Goal: Book appointment/travel/reservation

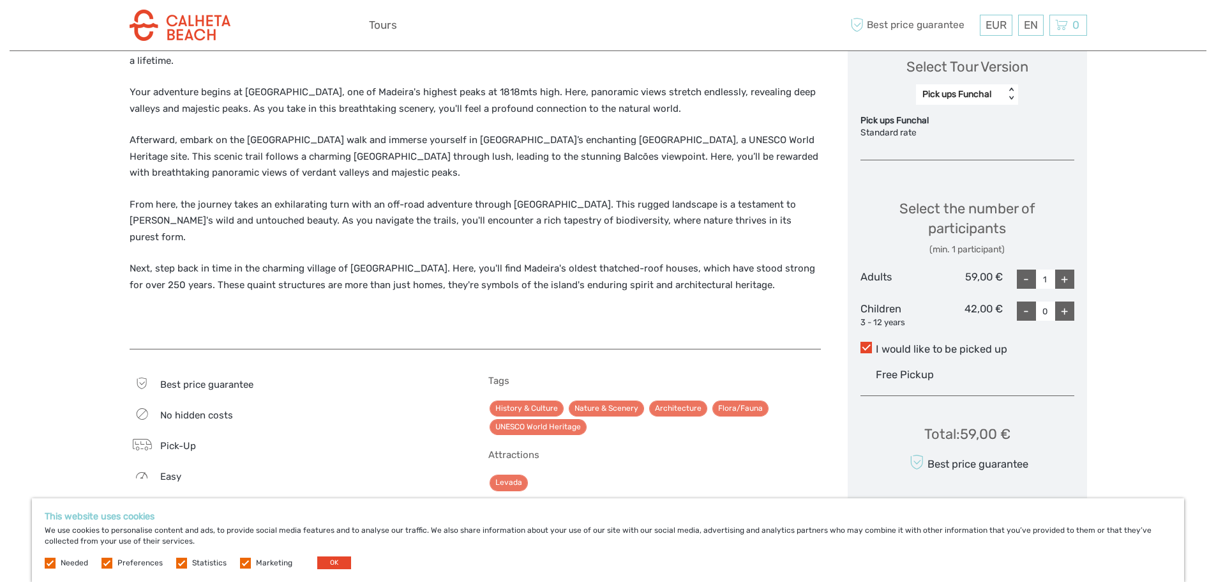
scroll to position [511, 0]
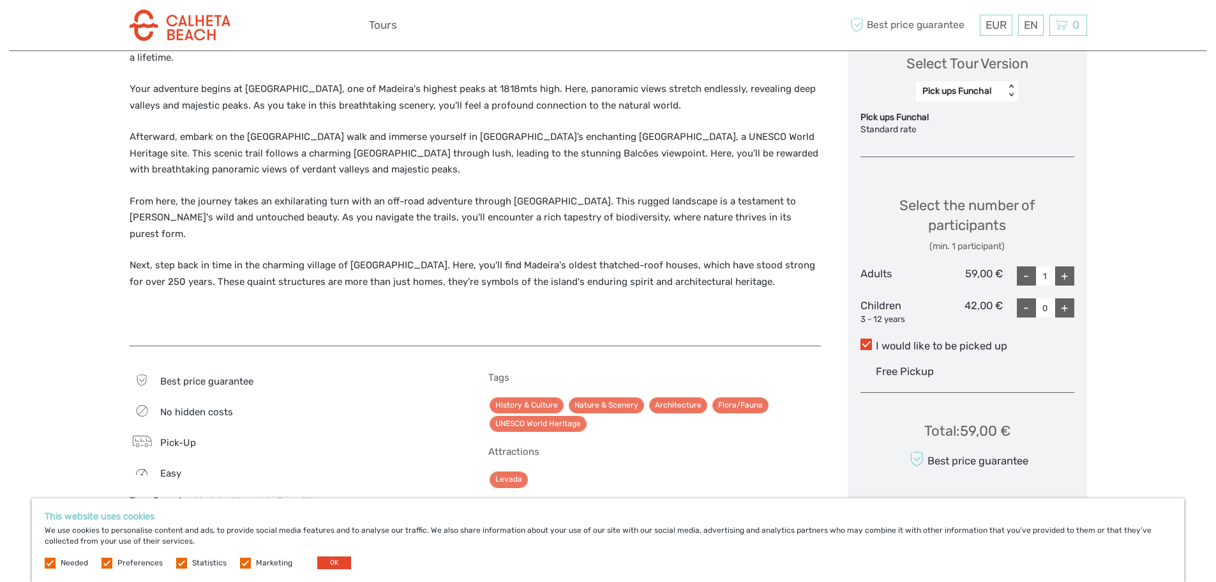
click at [881, 371] on span "Free Pickup" at bounding box center [905, 371] width 58 height 12
click at [876, 341] on input "I would like to be picked up" at bounding box center [876, 341] width 0 height 0
click at [866, 347] on span at bounding box center [866, 343] width 11 height 11
click at [876, 341] on input "I would like to be picked up" at bounding box center [876, 341] width 0 height 0
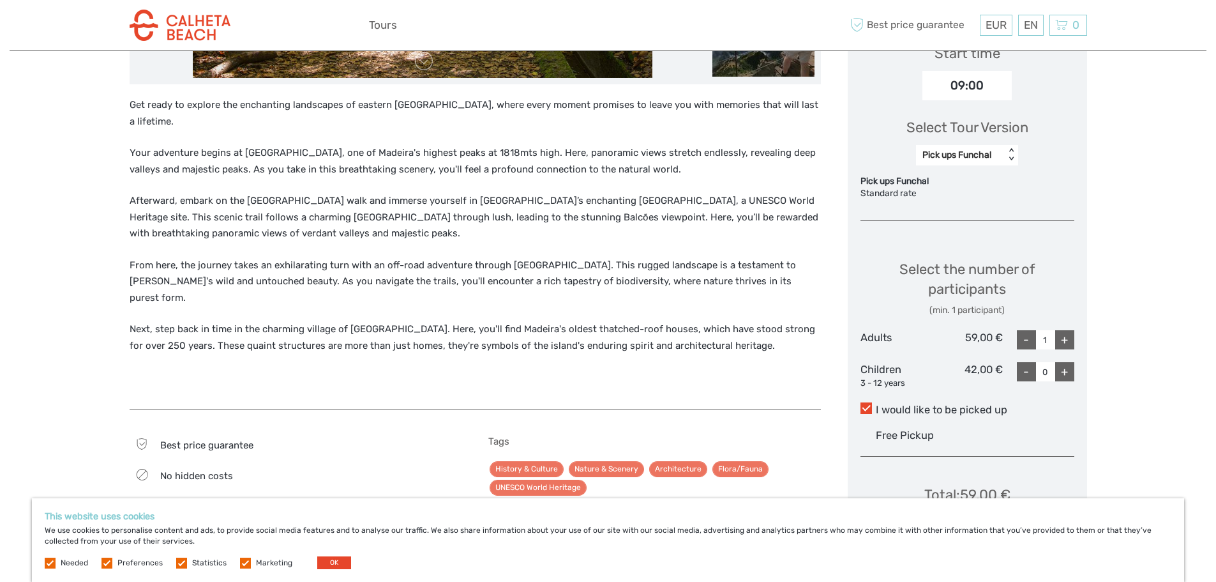
click at [1004, 157] on div "Pick ups Funchal" at bounding box center [960, 155] width 89 height 15
click at [980, 212] on div "Pick up from Calheta" at bounding box center [967, 216] width 89 height 34
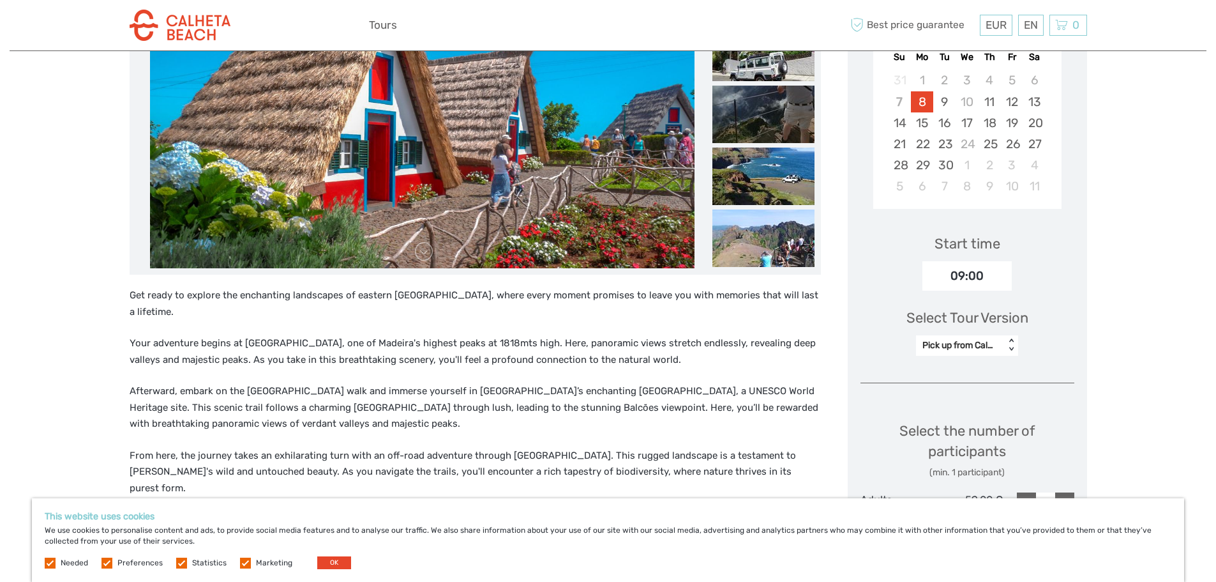
scroll to position [250, 0]
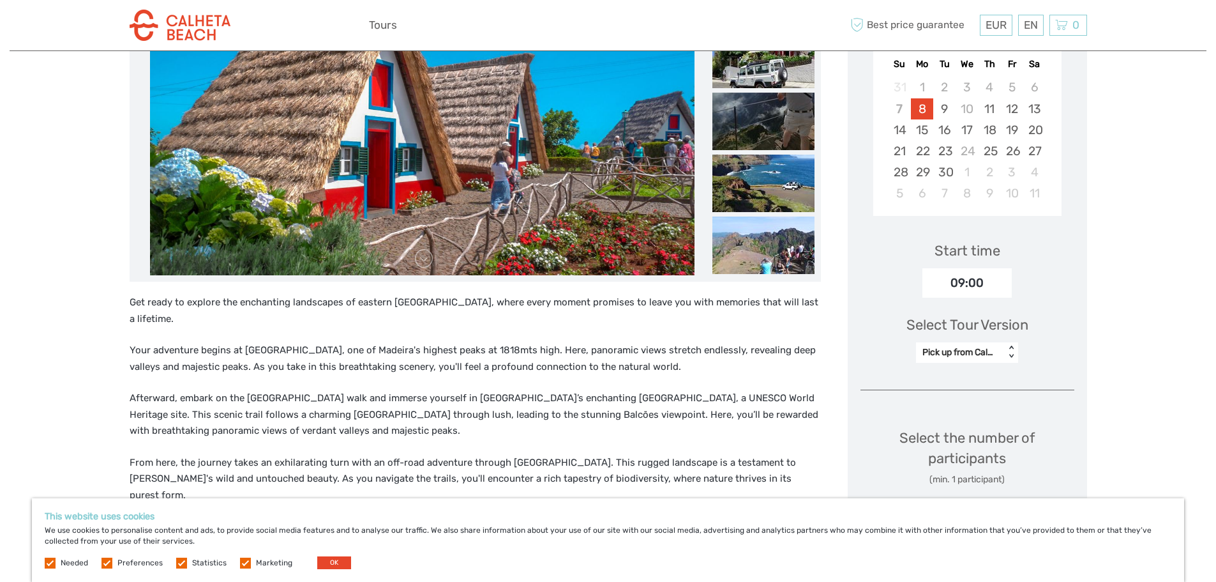
click at [949, 285] on div "09:00" at bounding box center [967, 282] width 89 height 29
click at [971, 281] on div "09:00" at bounding box center [967, 282] width 89 height 29
click at [969, 281] on div "09:00" at bounding box center [967, 282] width 89 height 29
click at [966, 281] on div "09:00" at bounding box center [967, 282] width 89 height 29
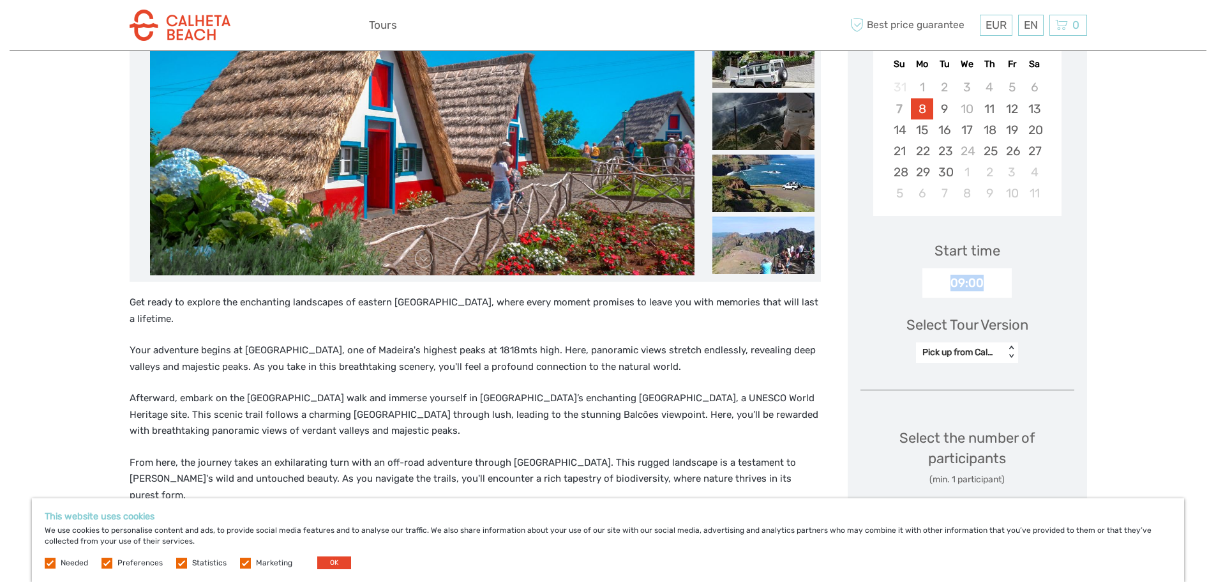
drag, startPoint x: 990, startPoint y: 279, endPoint x: 948, endPoint y: 284, distance: 41.7
click at [948, 284] on div "09:00" at bounding box center [967, 282] width 89 height 29
click at [955, 283] on div "09:00" at bounding box center [967, 282] width 89 height 29
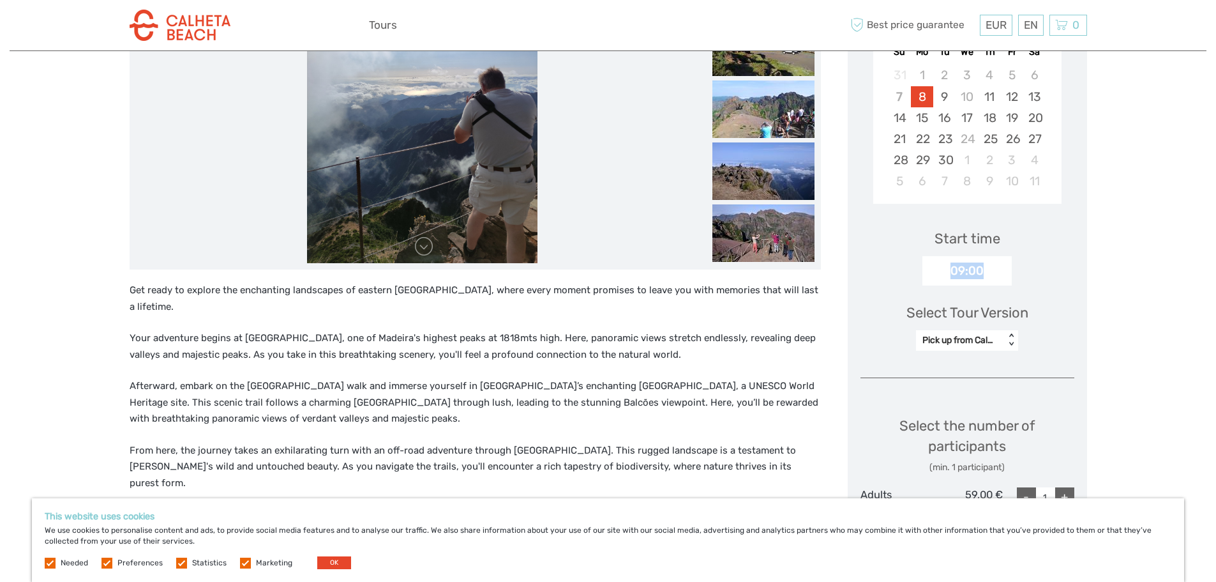
scroll to position [255, 0]
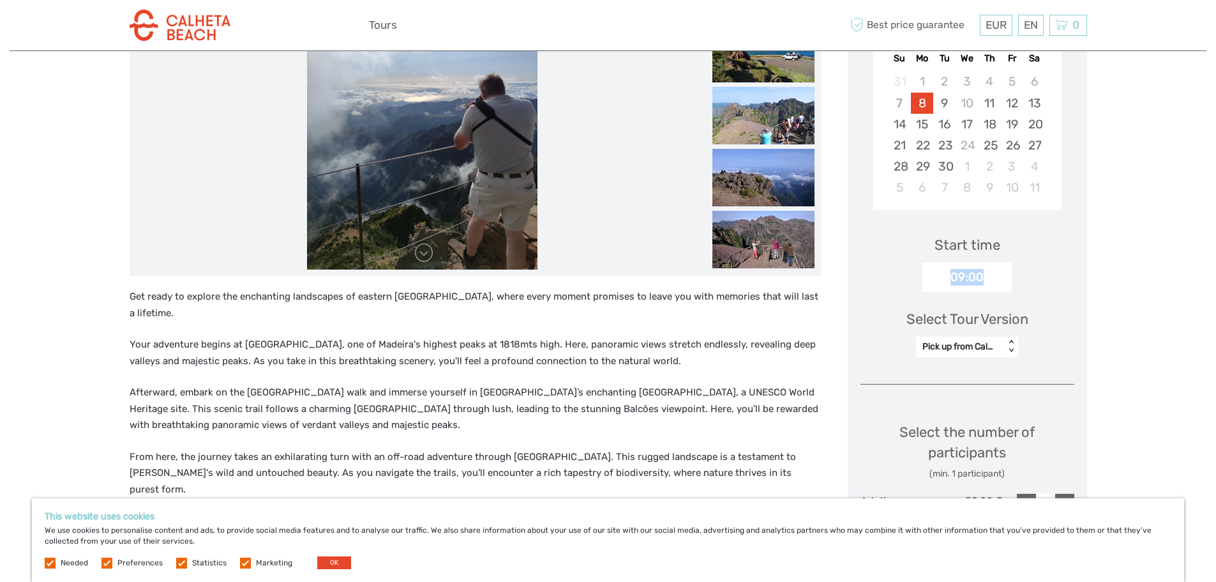
click at [983, 278] on div "09:00" at bounding box center [967, 276] width 89 height 29
click at [971, 278] on div "09:00" at bounding box center [967, 276] width 89 height 29
click at [961, 278] on div "09:00" at bounding box center [967, 276] width 89 height 29
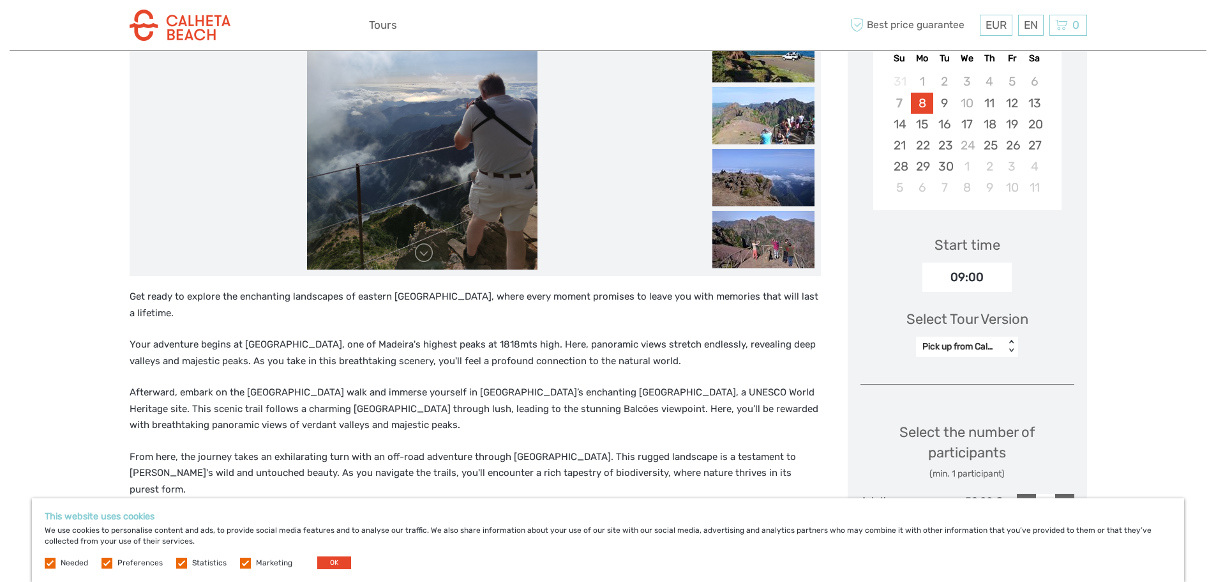
click at [1004, 275] on div "09:00" at bounding box center [967, 276] width 89 height 29
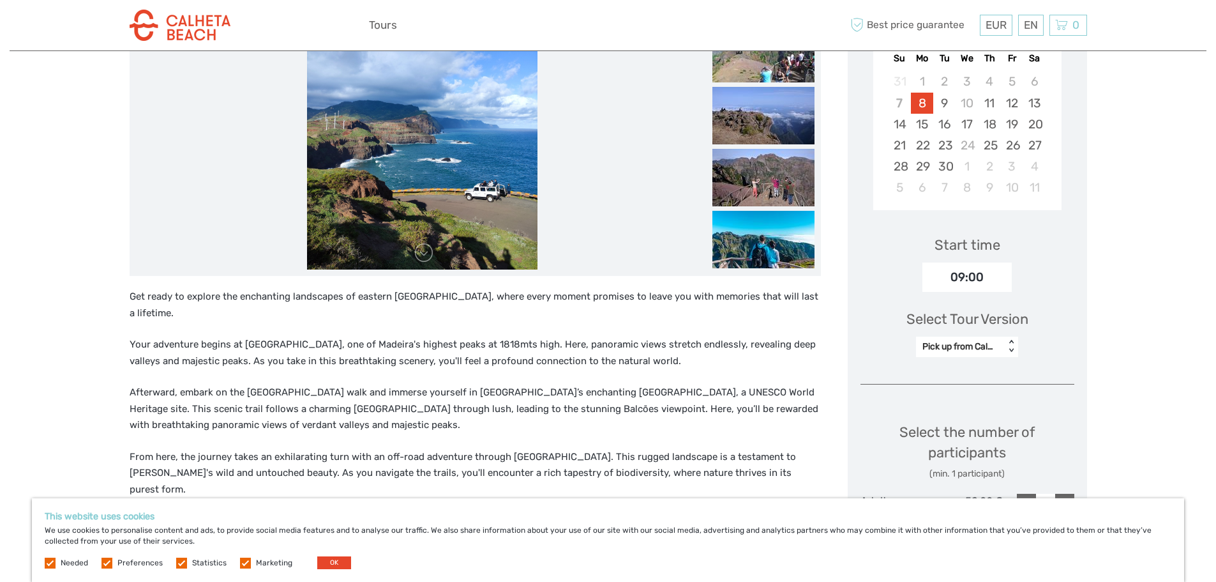
scroll to position [511, 0]
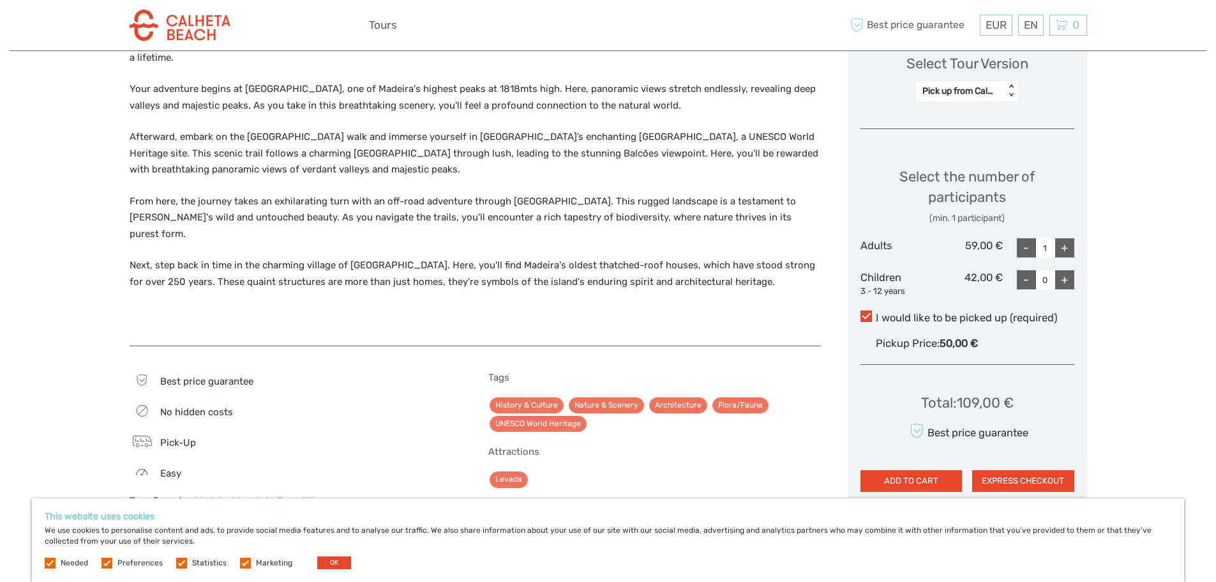
click at [161, 437] on span "Pick-Up" at bounding box center [178, 442] width 36 height 11
